Goal: Task Accomplishment & Management: Manage account settings

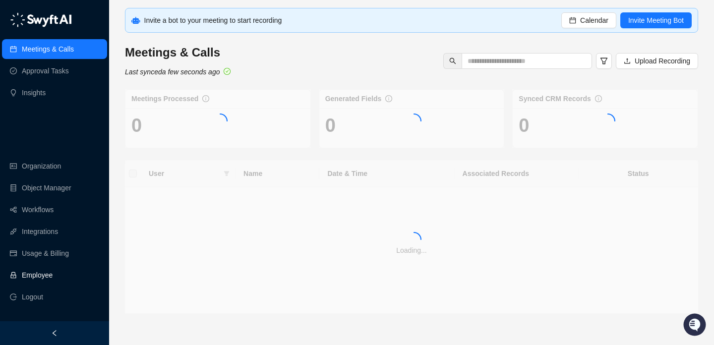
click at [53, 281] on link "Employee" at bounding box center [37, 275] width 31 height 20
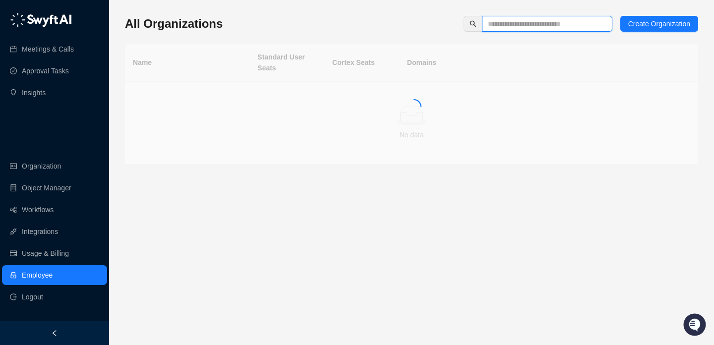
click at [507, 28] on input "text" at bounding box center [543, 23] width 111 height 11
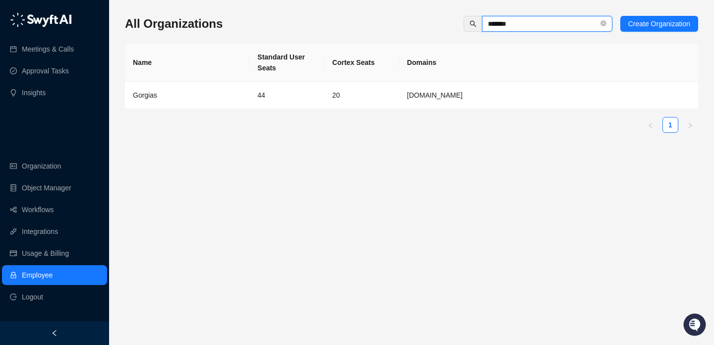
type input "*******"
click at [266, 106] on td "44" at bounding box center [287, 95] width 75 height 27
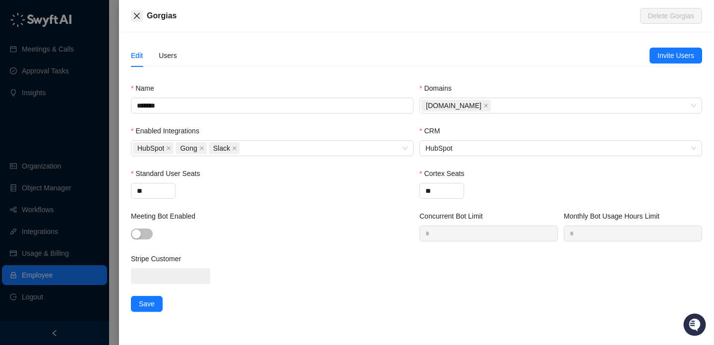
click at [137, 17] on icon "close" at bounding box center [137, 16] width 8 height 8
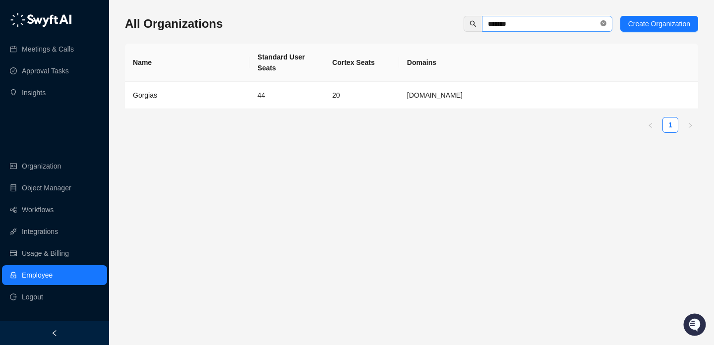
click at [603, 25] on icon "close-circle" at bounding box center [604, 23] width 6 height 6
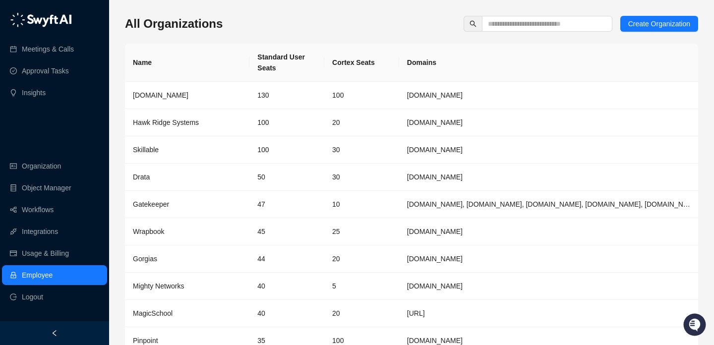
click at [365, 20] on div "All Organizations Create Organization" at bounding box center [411, 24] width 573 height 16
